Goal: Task Accomplishment & Management: Use online tool/utility

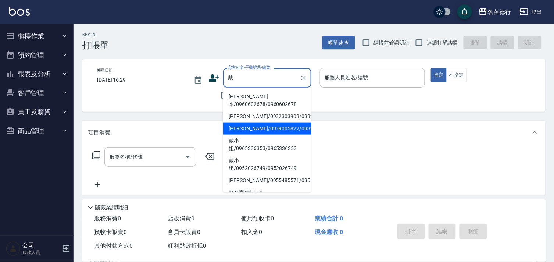
click at [266, 134] on li "[PERSON_NAME]/0939005822/0939005822" at bounding box center [267, 128] width 88 height 12
type input "[PERSON_NAME]/0939005822/0939005822"
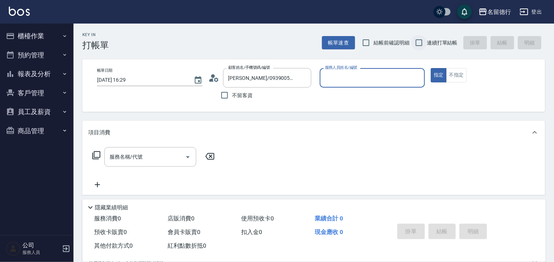
click at [420, 46] on input "連續打單結帳" at bounding box center [418, 42] width 15 height 15
checkbox input "true"
click at [340, 81] on input "服務人員姓名/編號" at bounding box center [372, 77] width 99 height 13
type input "婉如-10"
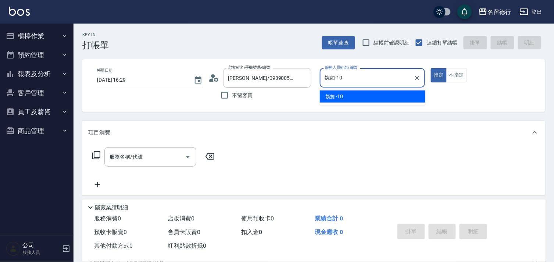
type button "true"
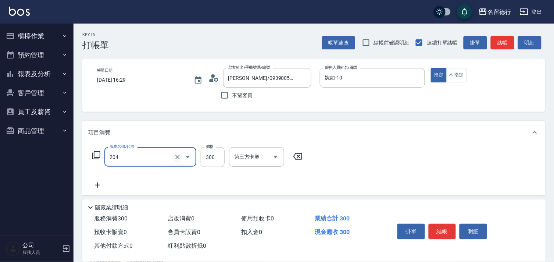
type input "洗髮(204)"
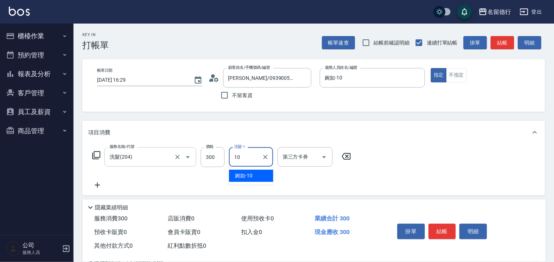
type input "婉如-10"
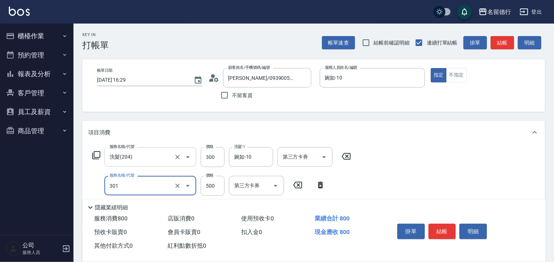
type input "剪髮(301)"
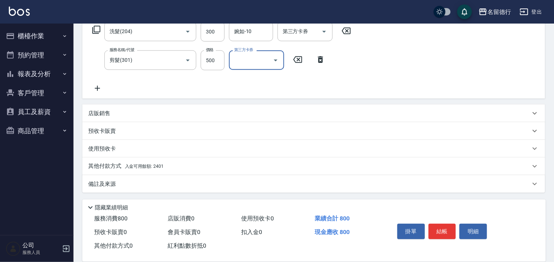
scroll to position [126, 0]
click at [107, 161] on p "其他付款方式 入金可用餘額: 2401" at bounding box center [125, 165] width 75 height 8
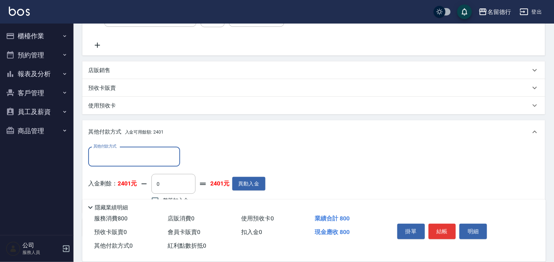
scroll to position [212, 0]
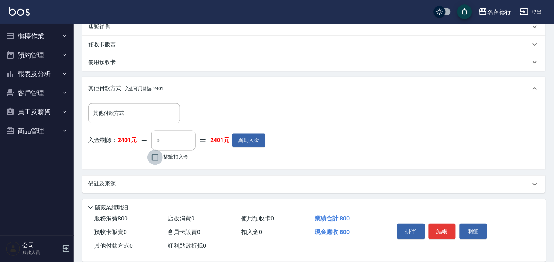
click at [152, 158] on input "整筆扣入金" at bounding box center [154, 157] width 15 height 15
checkbox input "true"
type input "800"
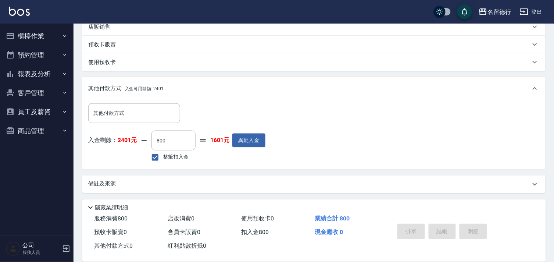
type input "[DATE] 18:17"
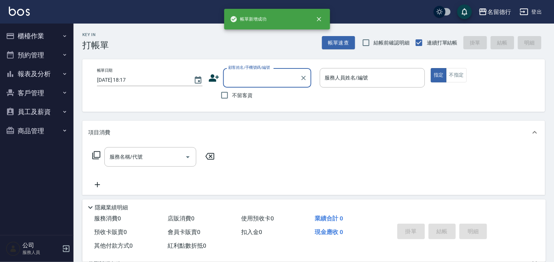
scroll to position [0, 0]
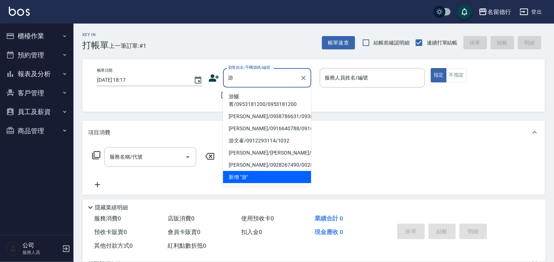
click at [255, 101] on li "游鱺菁/0953181200/0953181200" at bounding box center [267, 100] width 88 height 20
type input "游鱺菁/0953181200/0953181200"
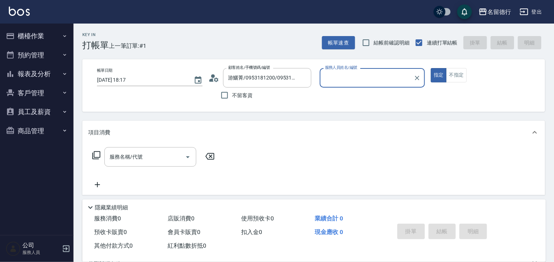
type input "婉如-10"
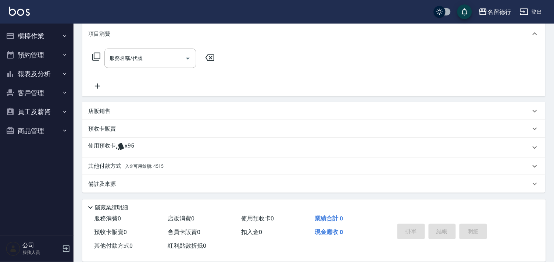
click at [109, 140] on div "使用預收卡 x95" at bounding box center [313, 147] width 463 height 20
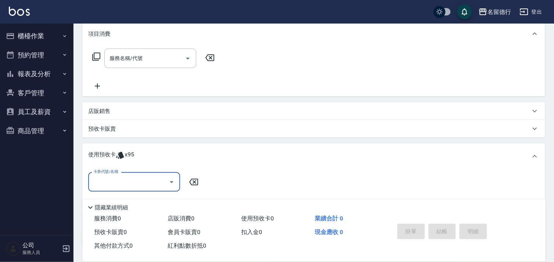
scroll to position [0, 0]
click at [116, 186] on input "卡券代號/名稱" at bounding box center [128, 181] width 74 height 13
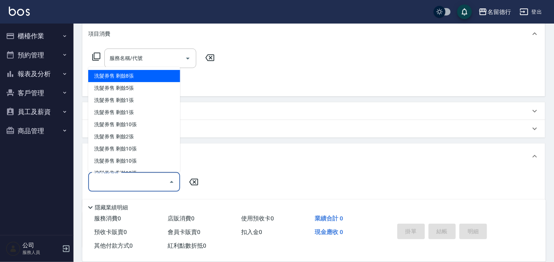
click at [125, 76] on div "洗髮券售 剩餘8張" at bounding box center [134, 76] width 92 height 12
type input "洗髮券售"
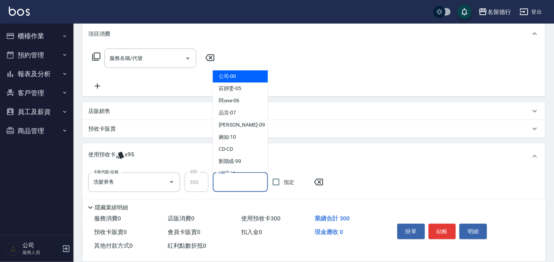
click at [228, 182] on input "洗髮-1" at bounding box center [240, 182] width 48 height 13
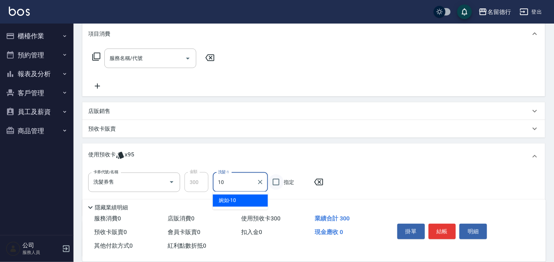
type input "婉如-10"
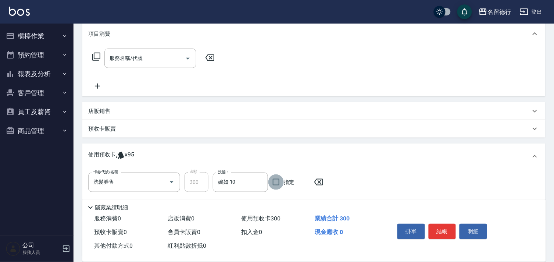
click at [279, 180] on input "指定" at bounding box center [275, 181] width 15 height 15
checkbox input "true"
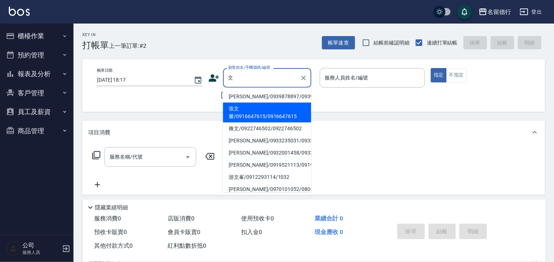
click at [244, 119] on li "張文馨/0916647615/0916647615" at bounding box center [267, 113] width 88 height 20
type input "張文馨/0916647615/0916647615"
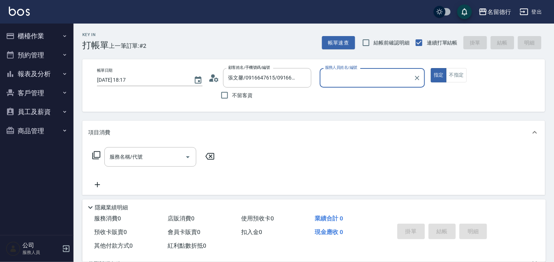
type input "婉如-10"
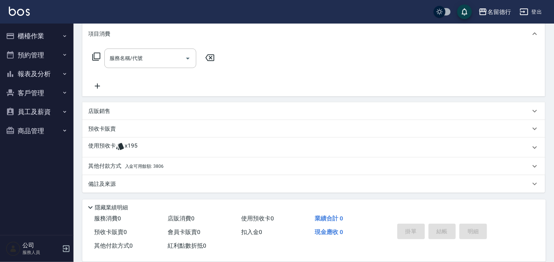
click at [114, 143] on p "使用預收卡" at bounding box center [102, 147] width 28 height 11
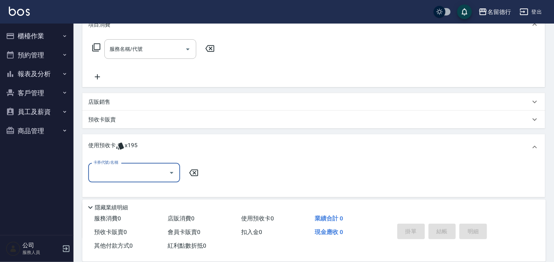
scroll to position [153, 0]
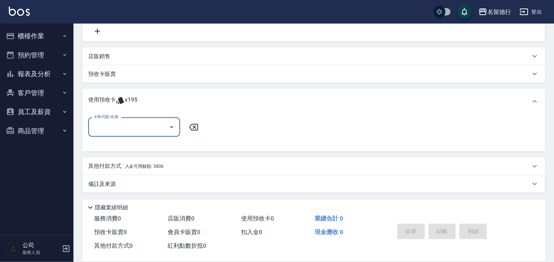
click at [98, 127] on input "卡券代號/名稱" at bounding box center [128, 127] width 74 height 13
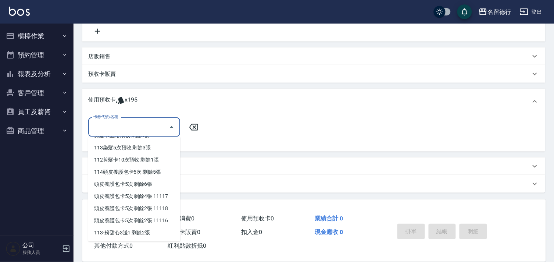
scroll to position [245, 0]
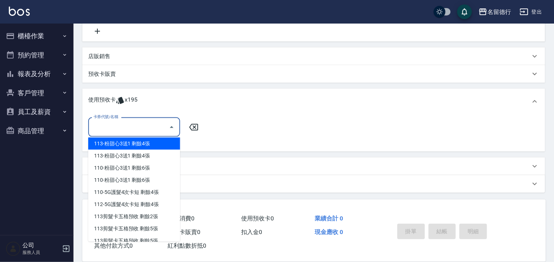
click at [104, 145] on div "113-粉甜心3送1 剩餘4張" at bounding box center [134, 143] width 92 height 12
type input "113-粉甜心3送1"
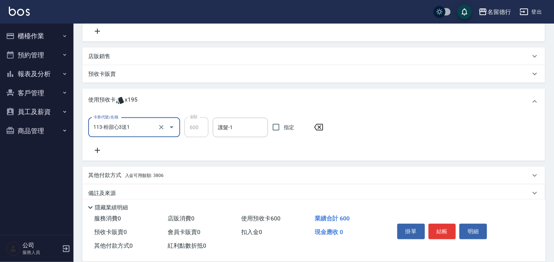
click at [98, 146] on icon at bounding box center [97, 150] width 18 height 9
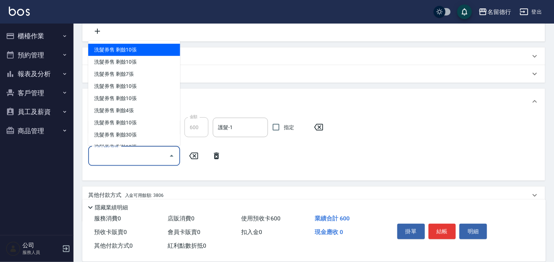
click at [100, 152] on input "卡券代號/名稱" at bounding box center [128, 155] width 74 height 13
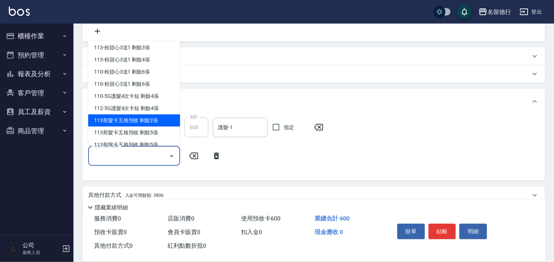
click at [129, 122] on div "113剪髮卡五格預收 剩餘2張" at bounding box center [134, 120] width 92 height 12
type input "113剪髮卡五格預收"
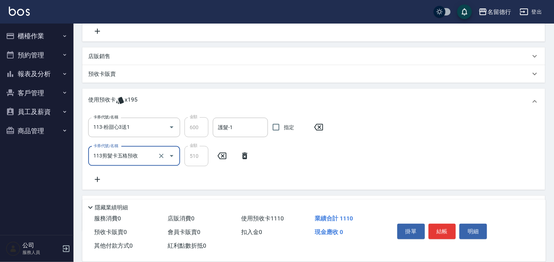
click at [97, 178] on icon at bounding box center [97, 179] width 5 height 5
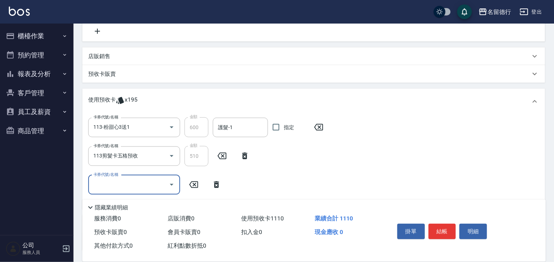
click at [97, 178] on input "卡券代號/名稱" at bounding box center [128, 184] width 74 height 13
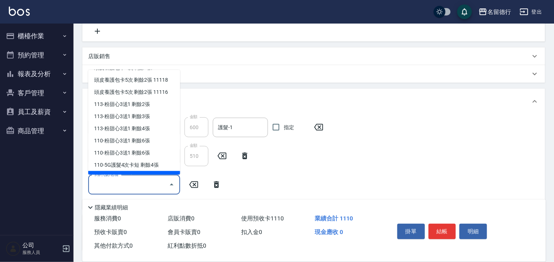
scroll to position [204, 0]
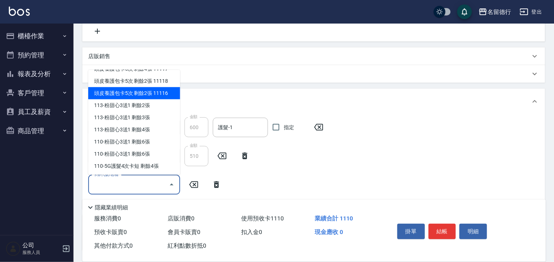
click at [107, 92] on div "頭皮養護包卡5次 剩餘2張 11116" at bounding box center [134, 93] width 92 height 12
type input "頭皮養護包卡5次 11116"
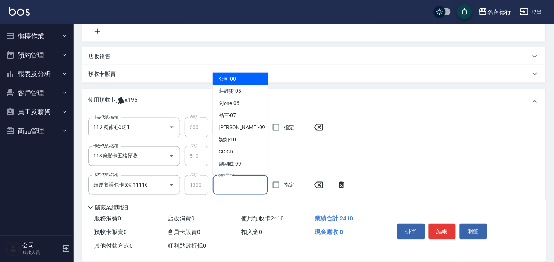
click at [234, 185] on input "頭皮-1" at bounding box center [240, 184] width 48 height 13
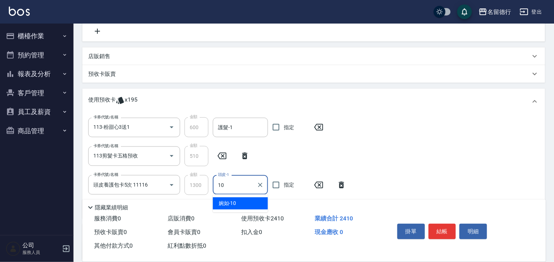
type input "婉如-10"
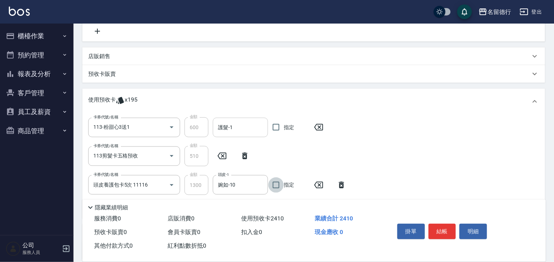
click at [229, 133] on input "護髮-1" at bounding box center [240, 127] width 48 height 13
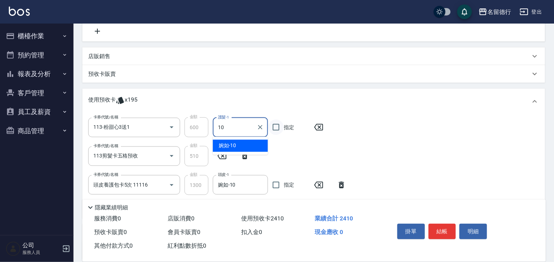
type input "婉如-10"
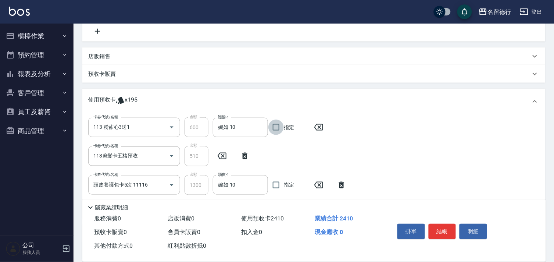
click at [276, 125] on input "指定" at bounding box center [275, 126] width 15 height 15
checkbox input "true"
click at [277, 184] on input "指定" at bounding box center [275, 184] width 15 height 15
checkbox input "true"
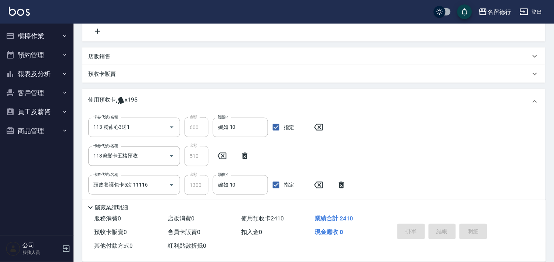
type input "[DATE] 18:18"
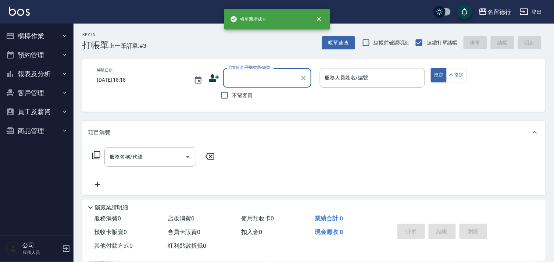
scroll to position [0, 0]
click at [223, 96] on input "不留客資" at bounding box center [224, 94] width 15 height 15
checkbox input "true"
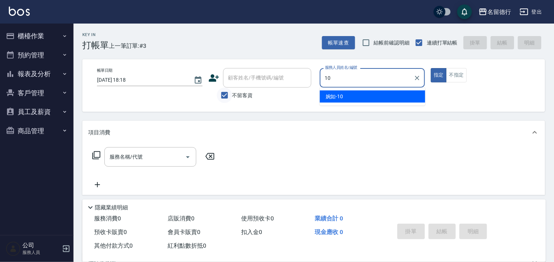
type input "婉如-10"
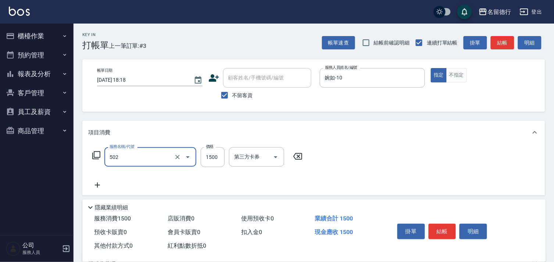
type input "染髮(502)"
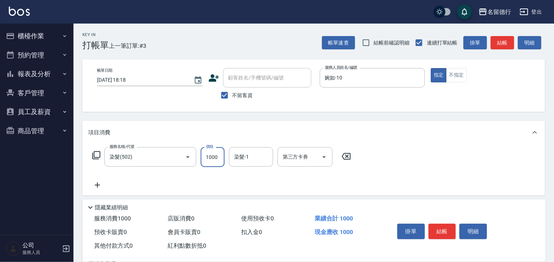
type input "1000"
type input "婉如-10"
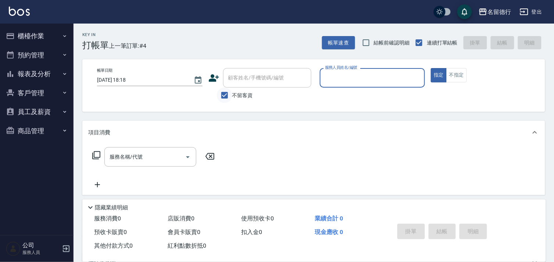
click at [226, 96] on input "不留客資" at bounding box center [224, 94] width 15 height 15
checkbox input "false"
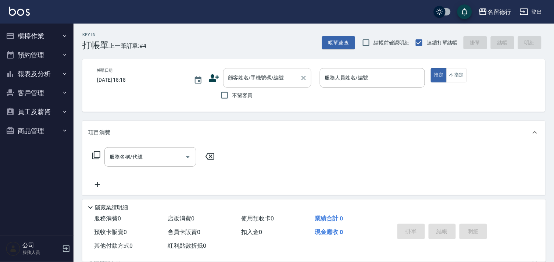
click at [234, 79] on div "顧客姓名/手機號碼/編號 顧客姓名/手機號碼/編號" at bounding box center [267, 77] width 88 height 19
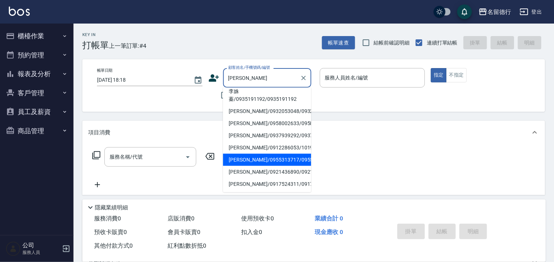
scroll to position [82, 0]
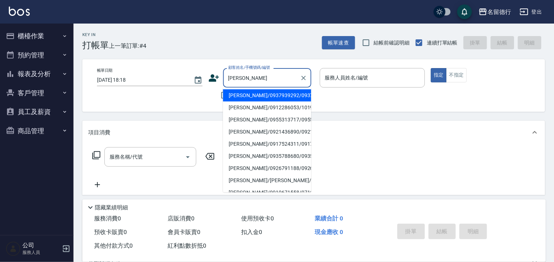
click at [247, 45] on li "[PERSON_NAME]/[PERSON_NAME]/0922424585" at bounding box center [267, 39] width 88 height 12
type input "[PERSON_NAME]/[PERSON_NAME]/0922424585"
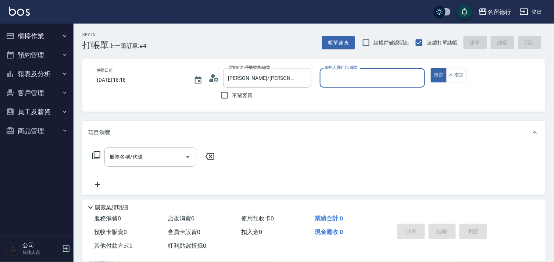
type input "品言-07"
click at [302, 78] on icon "Clear" at bounding box center [303, 77] width 7 height 7
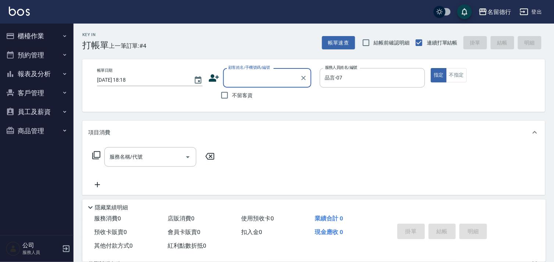
click at [267, 82] on input "顧客姓名/手機號碼/編號" at bounding box center [261, 77] width 71 height 13
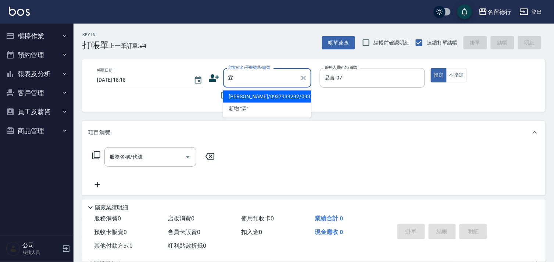
click at [244, 103] on li "[PERSON_NAME]/0937939292/0937939292" at bounding box center [267, 96] width 88 height 12
type input "[PERSON_NAME]/0937939292/0937939292"
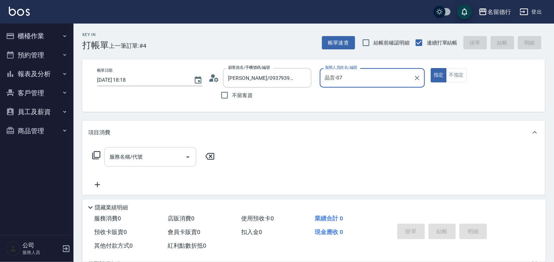
type input "婉如-10"
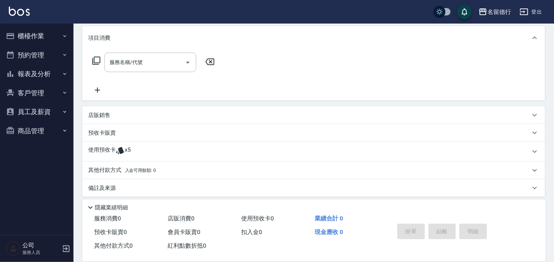
scroll to position [98, 0]
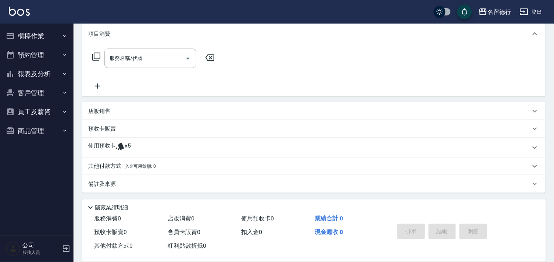
click at [104, 145] on p "使用預收卡" at bounding box center [102, 147] width 28 height 11
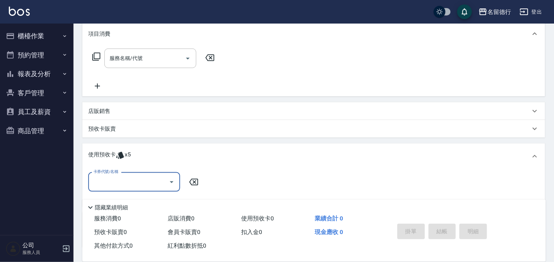
scroll to position [0, 0]
click at [114, 181] on input "卡券代號/名稱" at bounding box center [128, 181] width 74 height 13
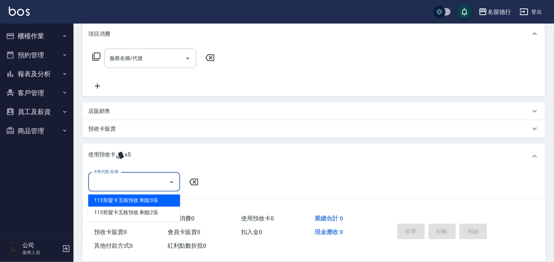
click at [114, 199] on div "113剪髮卡五格預收 剩餘3張" at bounding box center [134, 200] width 92 height 12
type input "113剪髮卡五格預收"
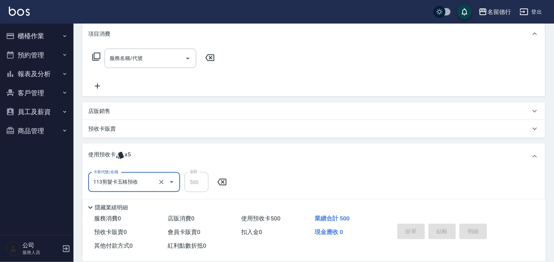
type input "[DATE] 18:19"
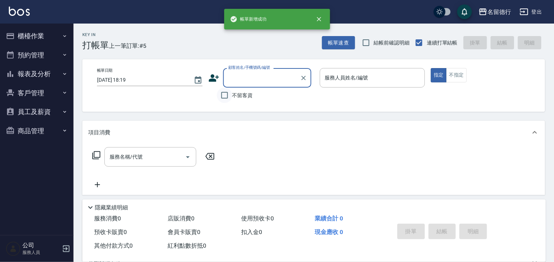
click at [222, 97] on input "不留客資" at bounding box center [224, 94] width 15 height 15
checkbox input "true"
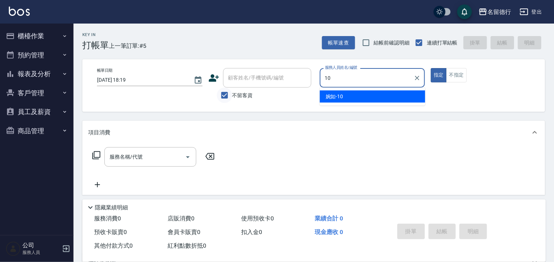
type input "婉如-10"
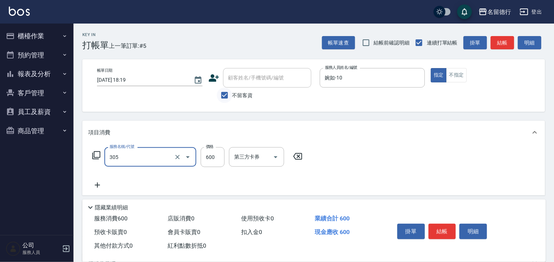
type input "剪髮(305)"
